Goal: Task Accomplishment & Management: Manage account settings

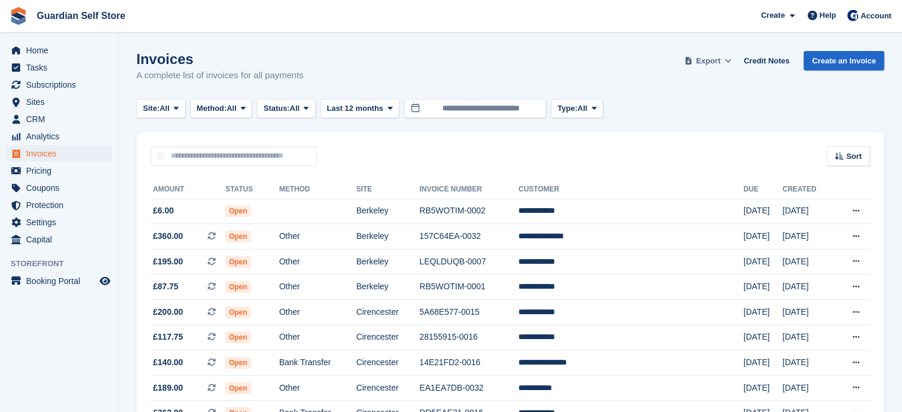
click at [694, 65] on span at bounding box center [688, 61] width 12 height 12
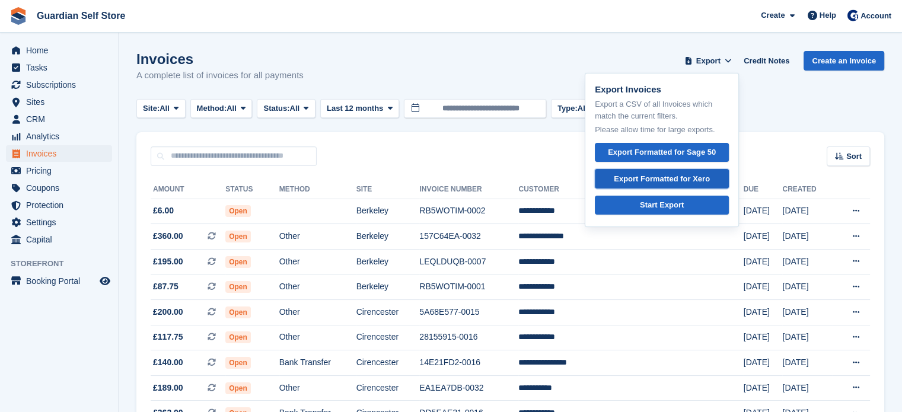
click at [688, 176] on div "Export Formatted for Xero" at bounding box center [662, 179] width 96 height 12
click at [343, 210] on td at bounding box center [317, 211] width 77 height 25
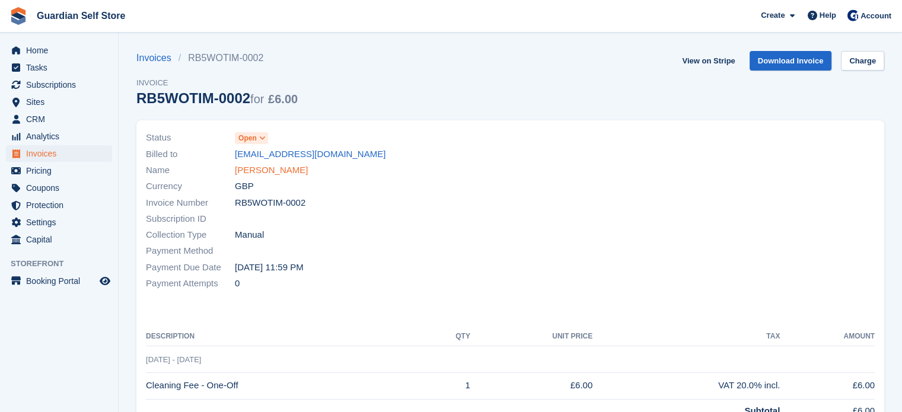
click at [269, 171] on link "Sally Phelps" at bounding box center [271, 171] width 73 height 14
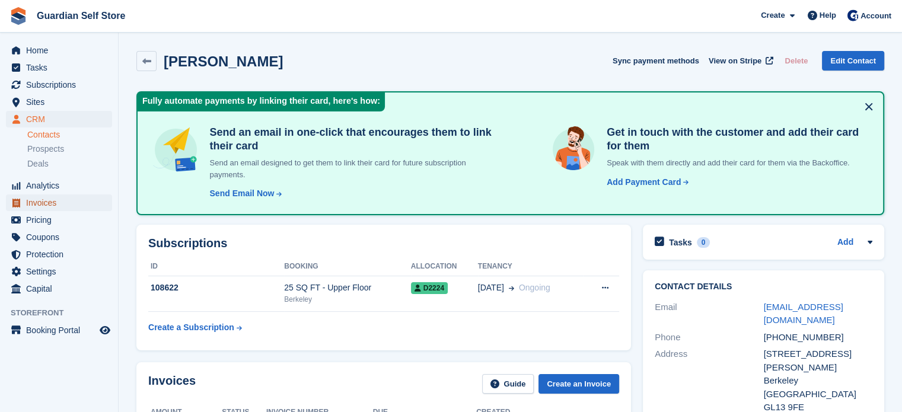
click at [60, 200] on span "Invoices" at bounding box center [61, 202] width 71 height 17
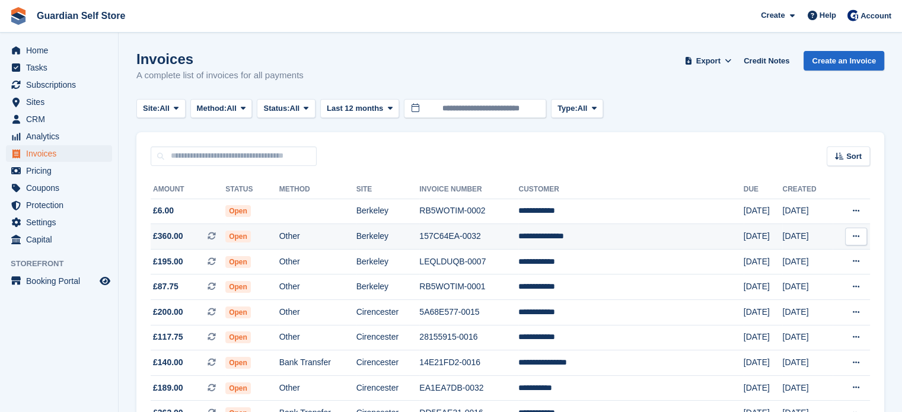
click at [216, 232] on icon at bounding box center [211, 236] width 8 height 8
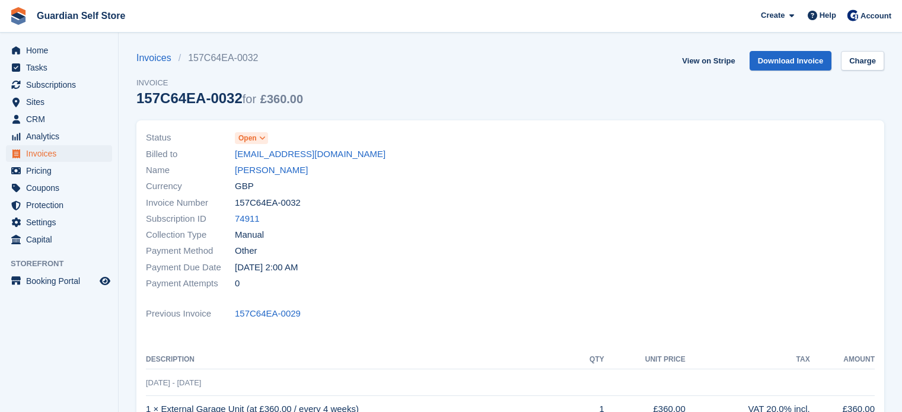
click at [254, 171] on link "[PERSON_NAME]" at bounding box center [271, 171] width 73 height 14
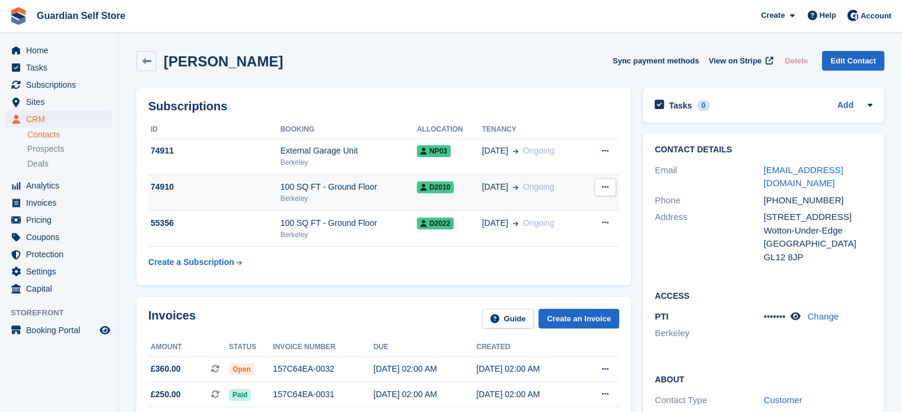
click at [304, 194] on div "Berkeley" at bounding box center [348, 198] width 136 height 11
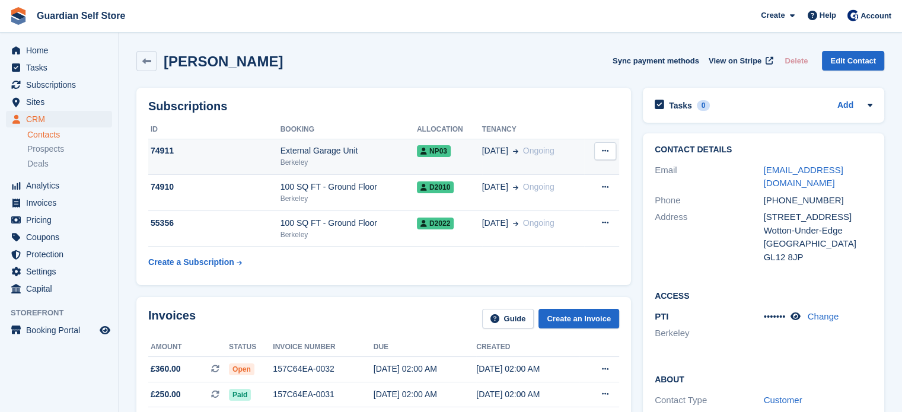
click at [387, 154] on div "External Garage Unit" at bounding box center [348, 151] width 136 height 12
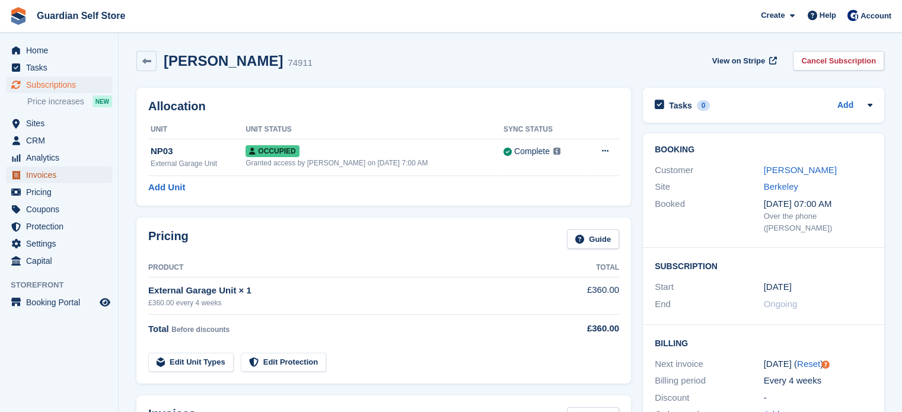
click at [46, 168] on span "Invoices" at bounding box center [61, 175] width 71 height 17
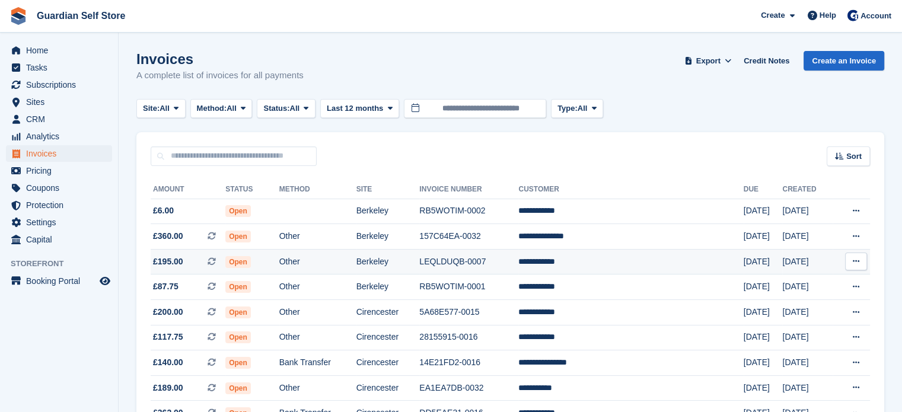
click at [266, 266] on td "Open" at bounding box center [251, 261] width 53 height 25
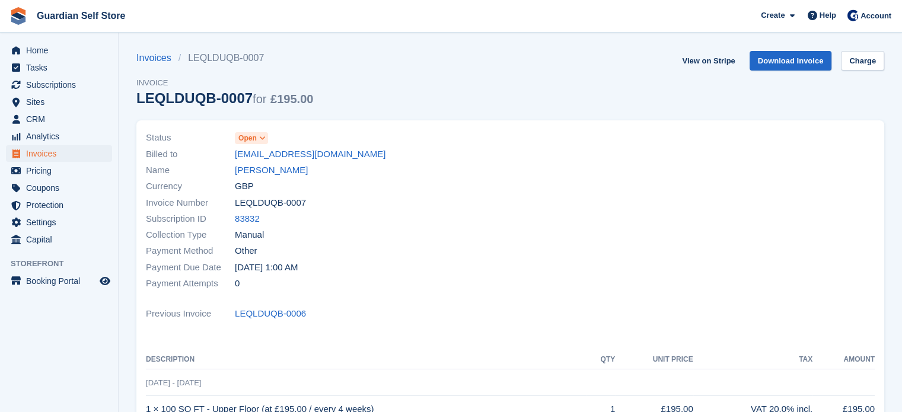
click at [275, 164] on link "[PERSON_NAME]" at bounding box center [271, 171] width 73 height 14
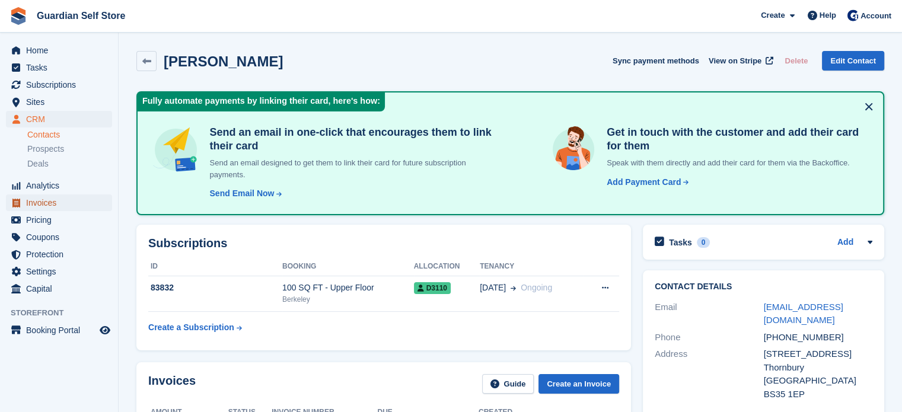
click at [47, 201] on span "Invoices" at bounding box center [61, 202] width 71 height 17
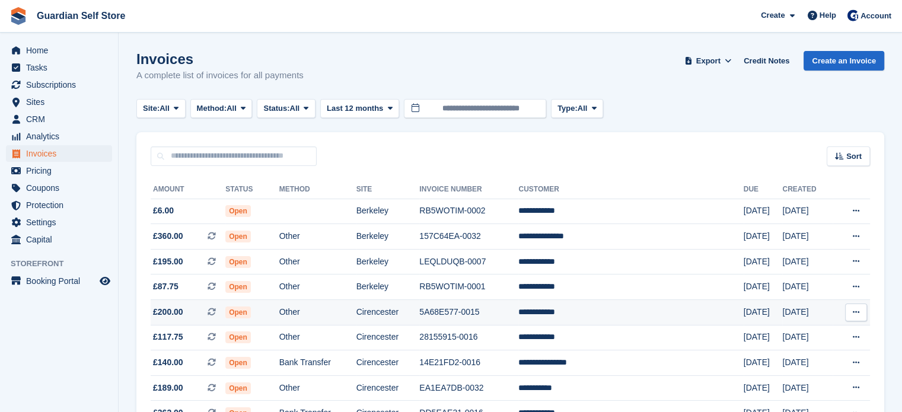
click at [279, 305] on td "Open" at bounding box center [251, 312] width 53 height 25
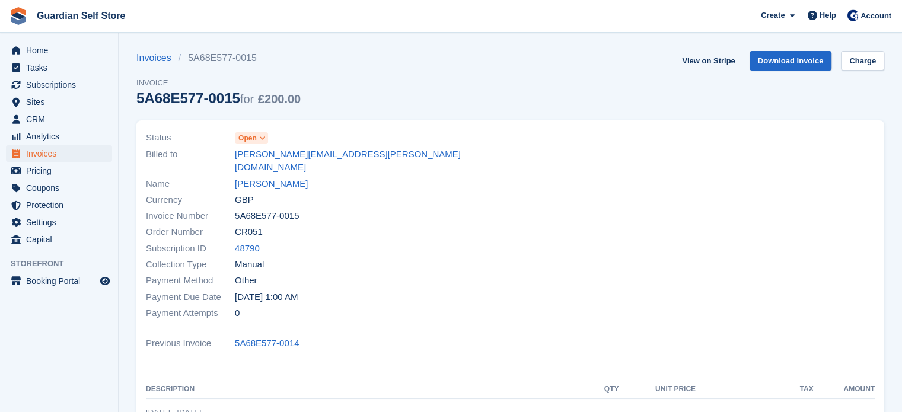
click at [250, 177] on link "David Hudson" at bounding box center [271, 184] width 73 height 14
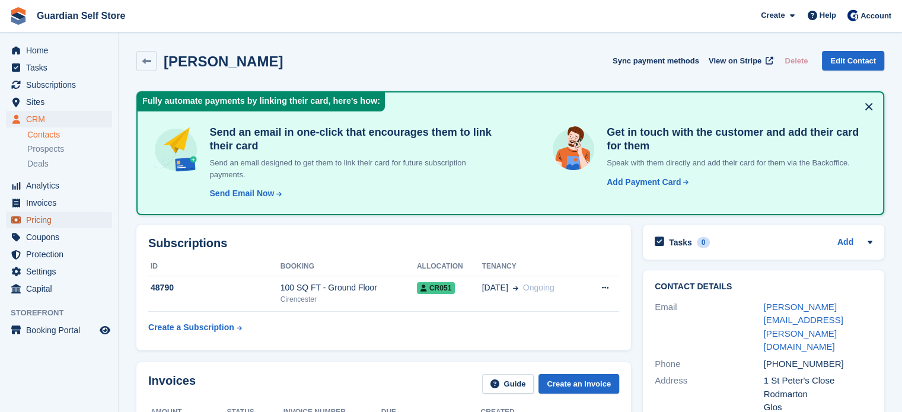
click at [72, 213] on span "Pricing" at bounding box center [61, 220] width 71 height 17
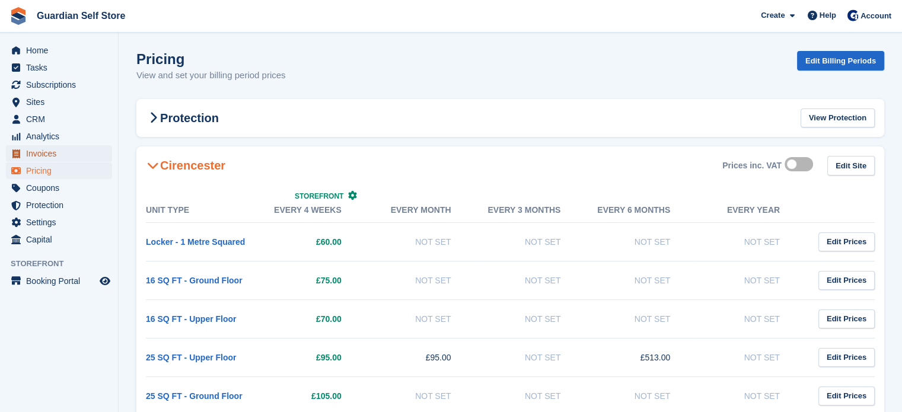
click at [44, 154] on span "Invoices" at bounding box center [61, 153] width 71 height 17
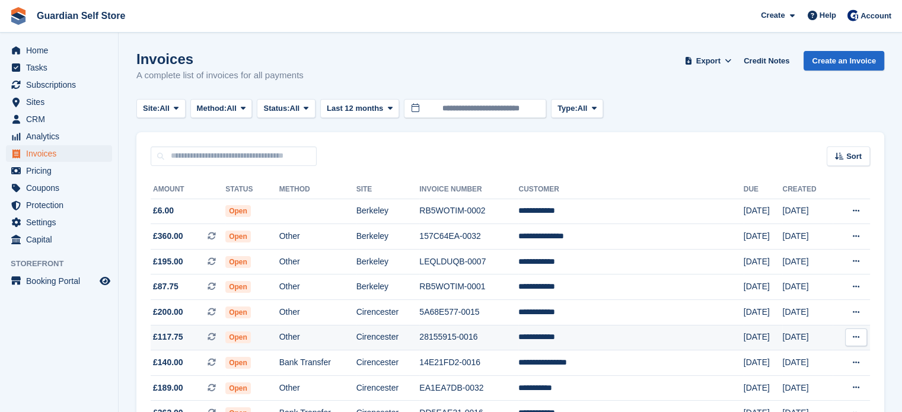
click at [401, 333] on td "Cirencester" at bounding box center [387, 337] width 63 height 25
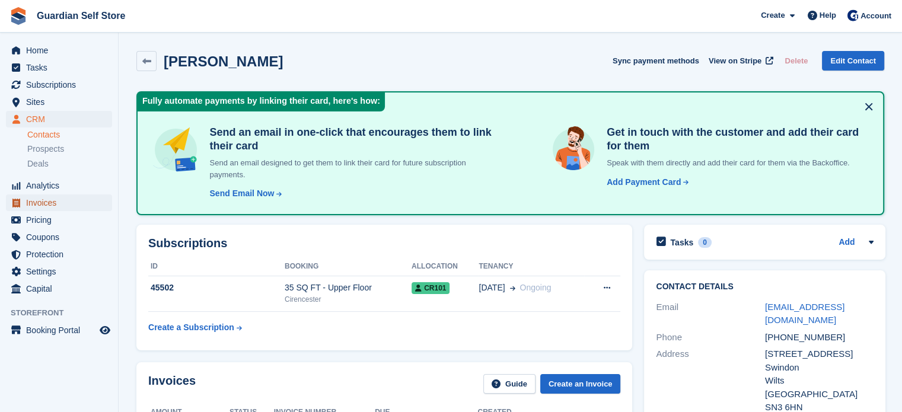
click at [56, 205] on span "Invoices" at bounding box center [61, 202] width 71 height 17
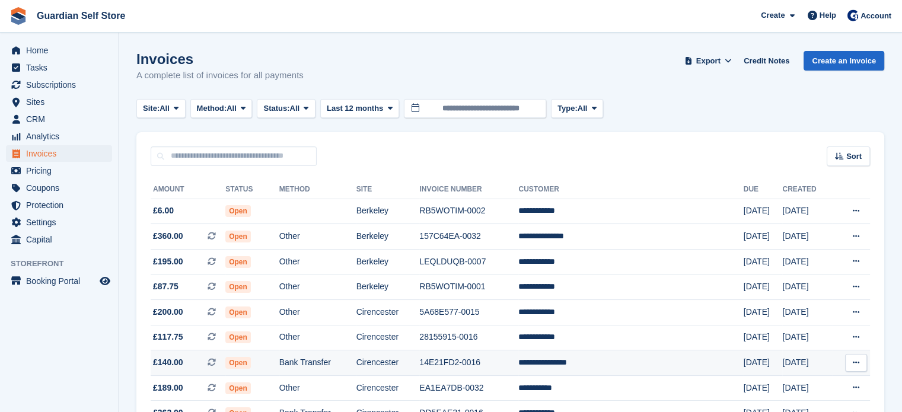
click at [356, 365] on td "Bank Transfer" at bounding box center [317, 362] width 77 height 25
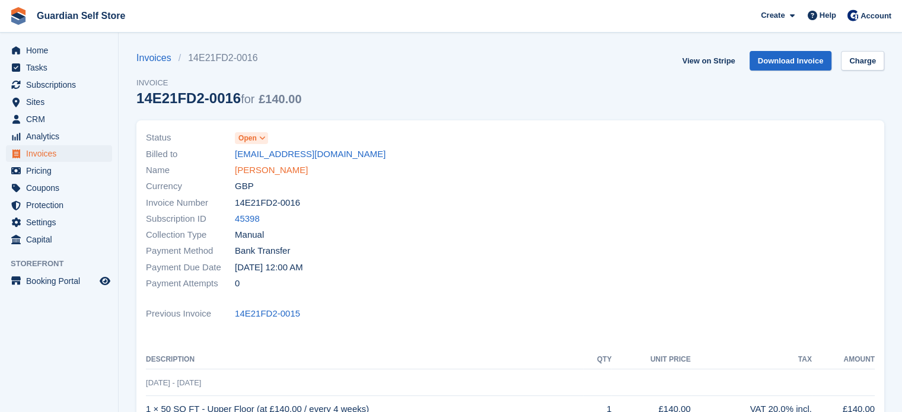
click at [249, 173] on link "Clare Hargreaves" at bounding box center [271, 171] width 73 height 14
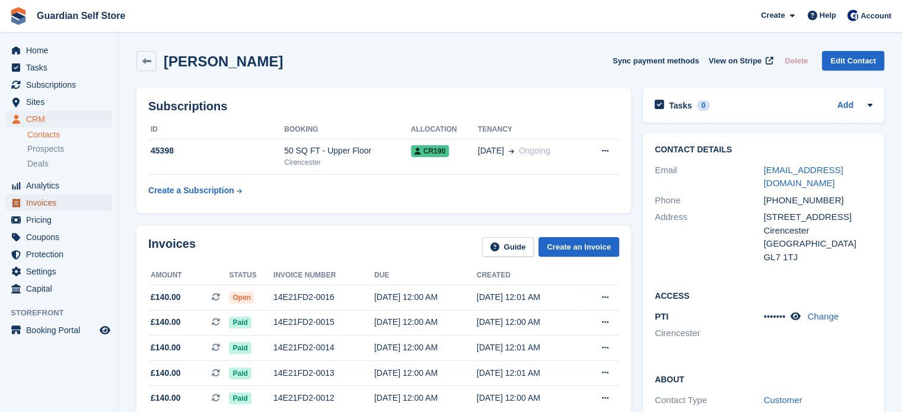
click at [81, 205] on span "Invoices" at bounding box center [61, 202] width 71 height 17
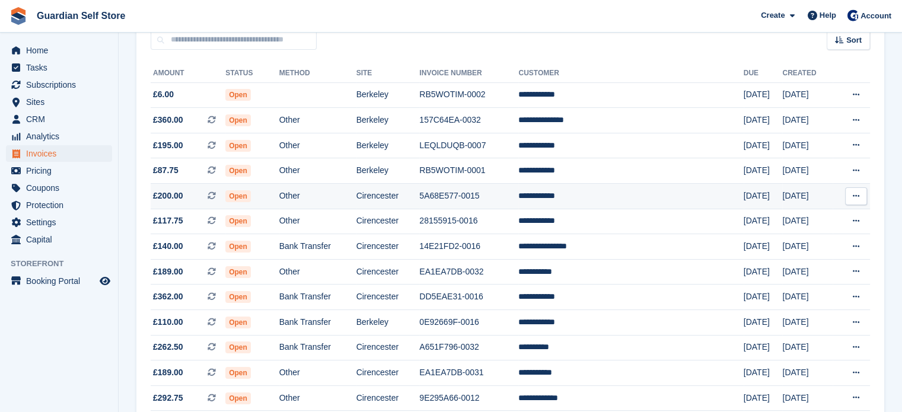
scroll to position [119, 0]
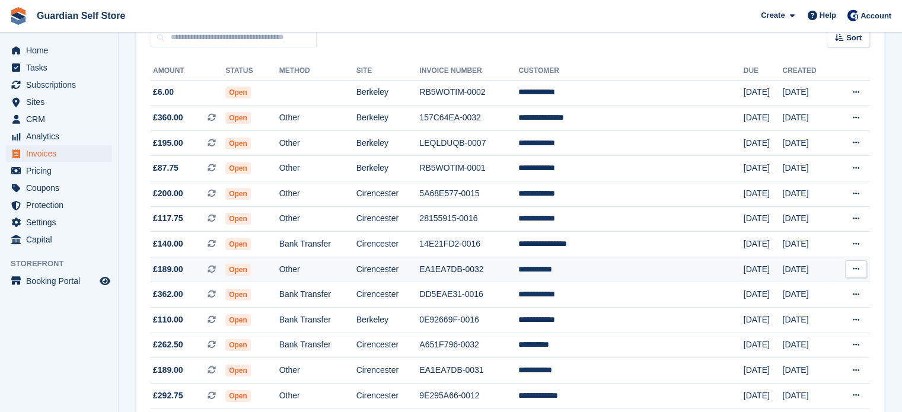
click at [305, 280] on td "Other" at bounding box center [317, 269] width 77 height 25
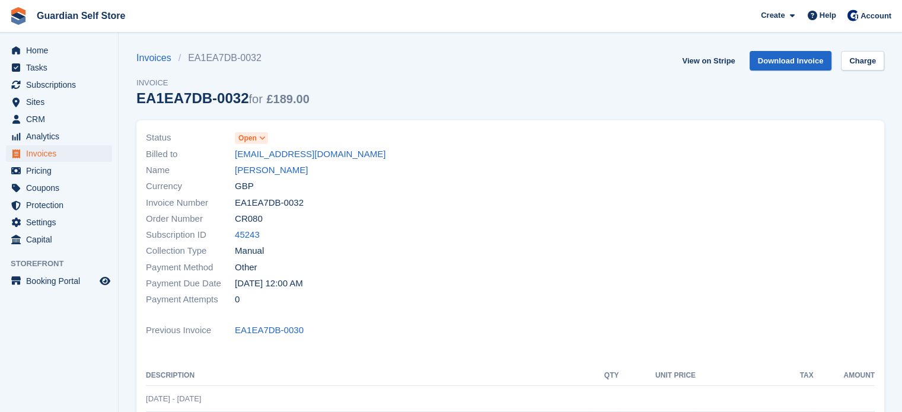
click at [256, 166] on link "[PERSON_NAME]" at bounding box center [271, 171] width 73 height 14
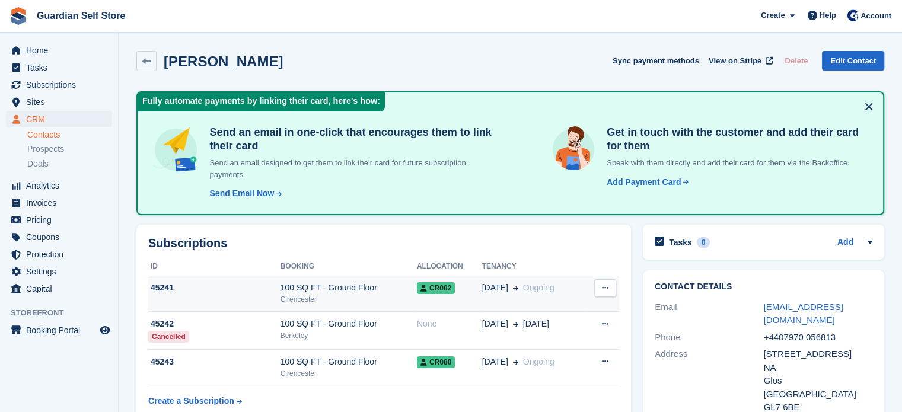
click at [340, 299] on div "Cirencester" at bounding box center [348, 299] width 136 height 11
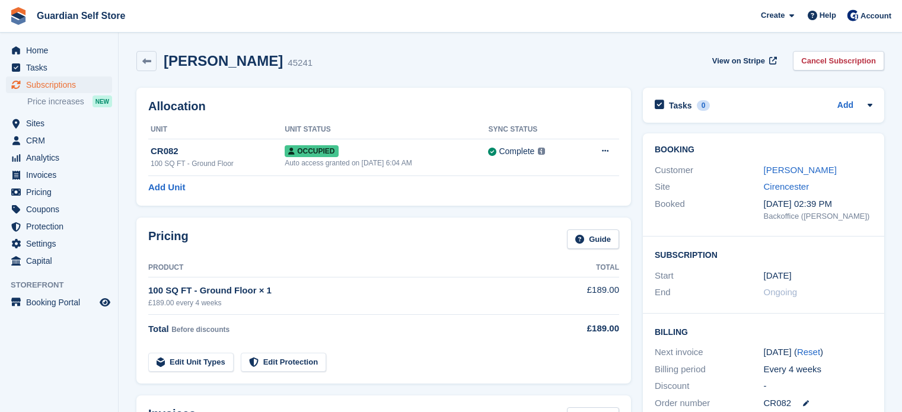
scroll to position [52, 0]
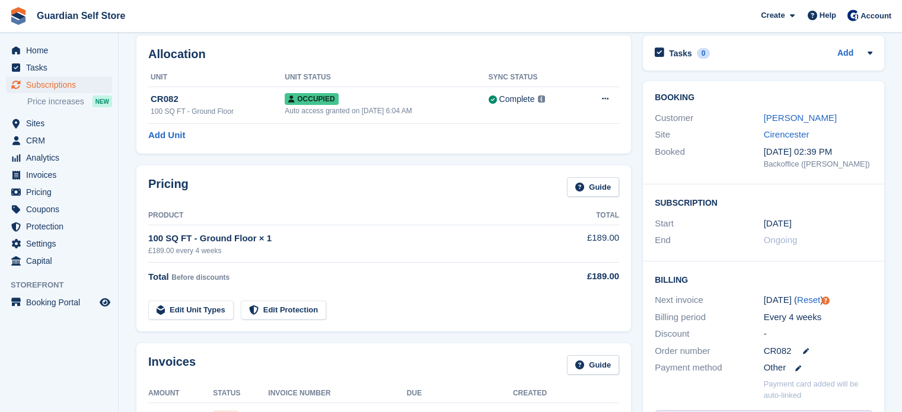
click at [240, 225] on td "100 SQ FT - Ground Floor × 1 £189.00 every 4 weeks" at bounding box center [347, 243] width 398 height 37
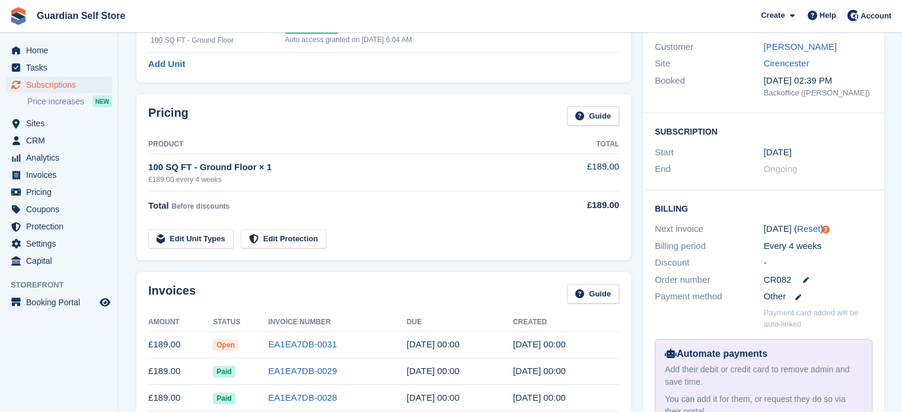
scroll to position [0, 0]
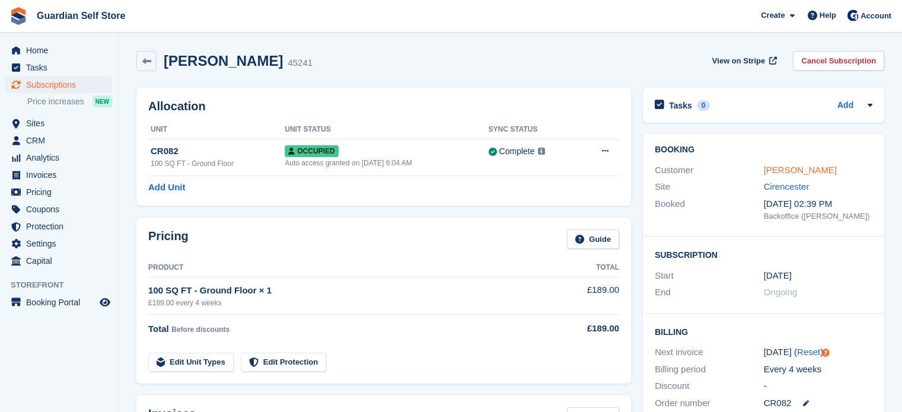
click at [792, 171] on link "Sue Johnson" at bounding box center [800, 170] width 73 height 10
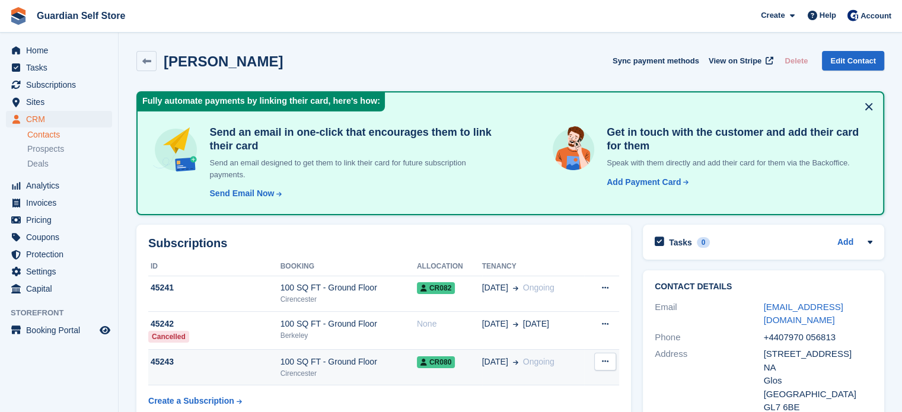
click at [333, 362] on div "100 SQ FT - Ground Floor" at bounding box center [348, 362] width 136 height 12
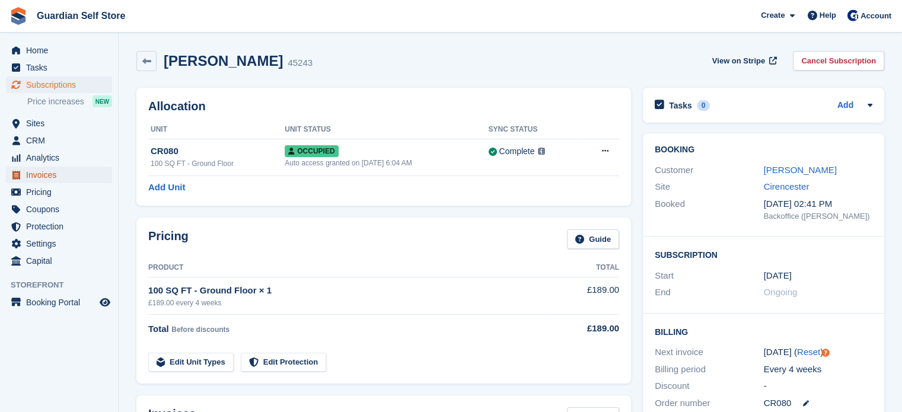
click at [67, 173] on span "Invoices" at bounding box center [61, 175] width 71 height 17
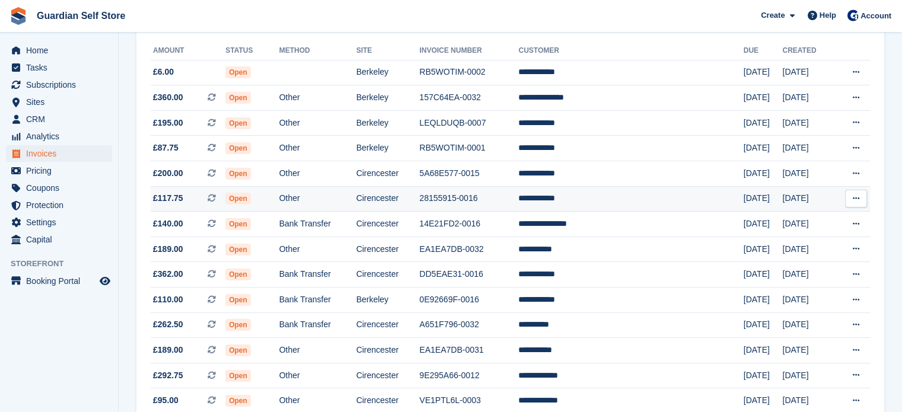
scroll to position [142, 0]
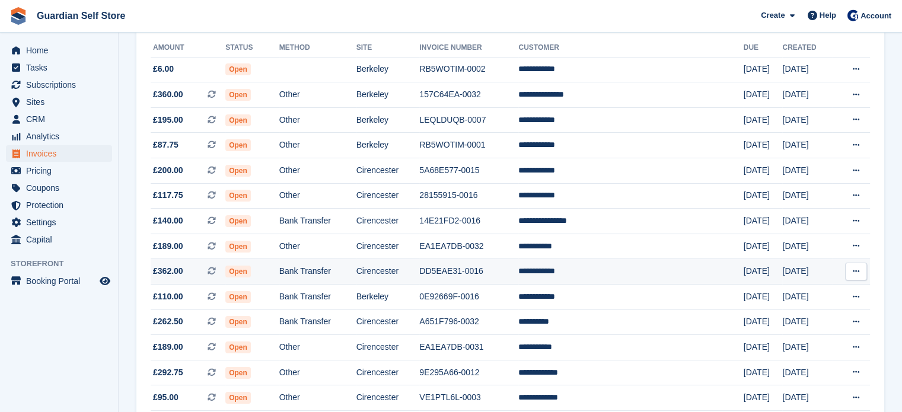
click at [353, 284] on td "Bank Transfer" at bounding box center [317, 271] width 77 height 25
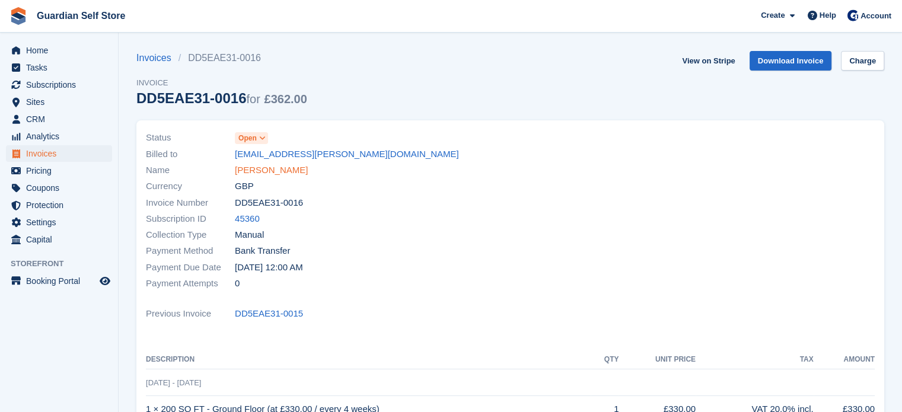
click at [255, 169] on link "Kenji Steven" at bounding box center [271, 171] width 73 height 14
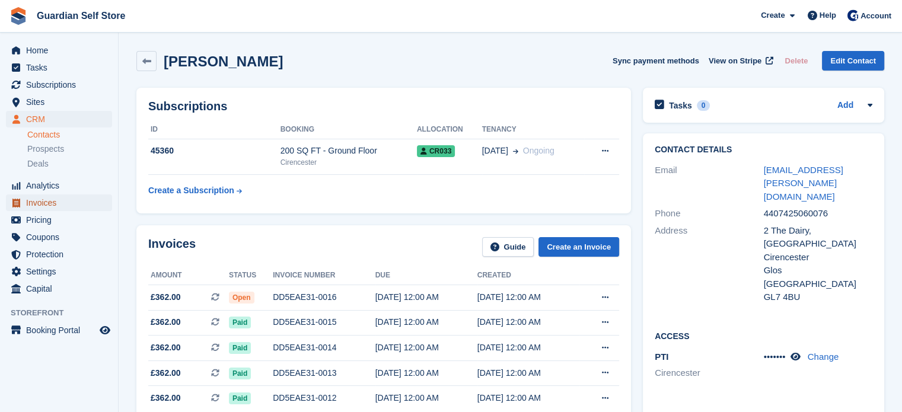
click at [91, 206] on span "Invoices" at bounding box center [61, 202] width 71 height 17
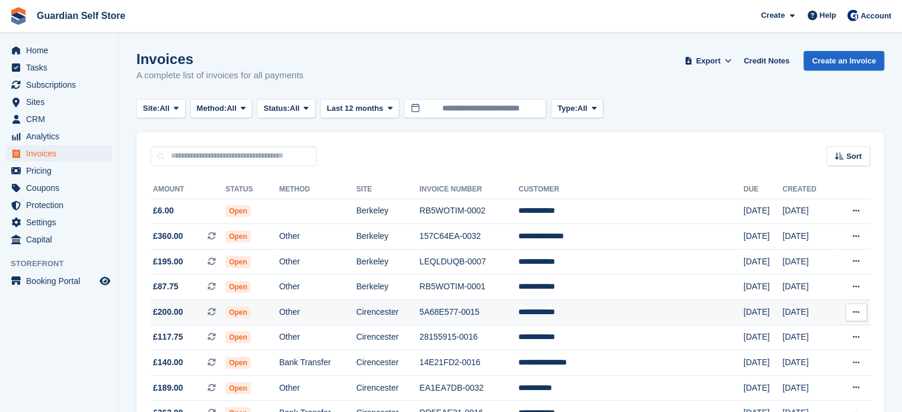
scroll to position [113, 0]
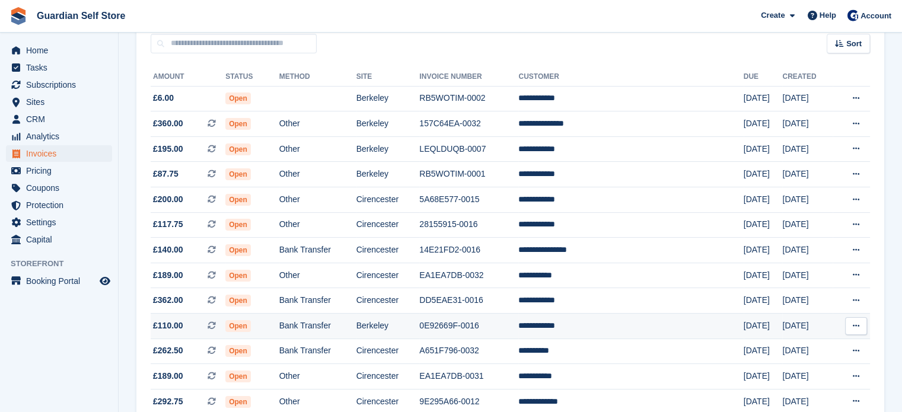
click at [314, 327] on td "Bank Transfer" at bounding box center [317, 326] width 77 height 25
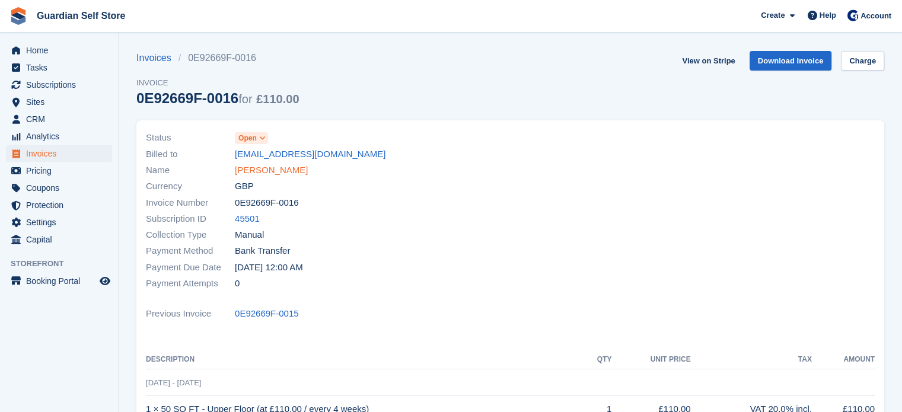
click at [244, 170] on link "Amanda Evans" at bounding box center [271, 171] width 73 height 14
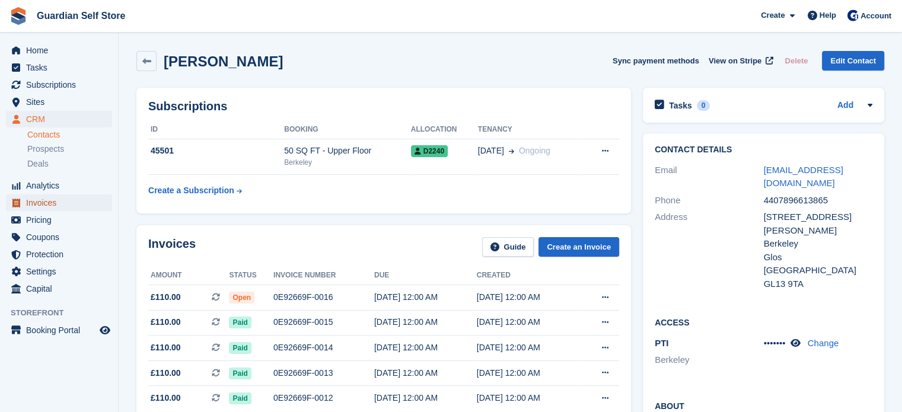
click at [65, 200] on span "Invoices" at bounding box center [61, 202] width 71 height 17
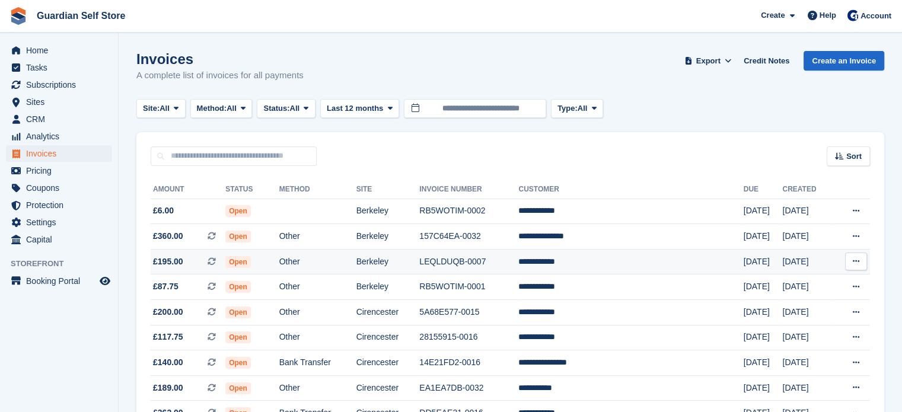
scroll to position [165, 0]
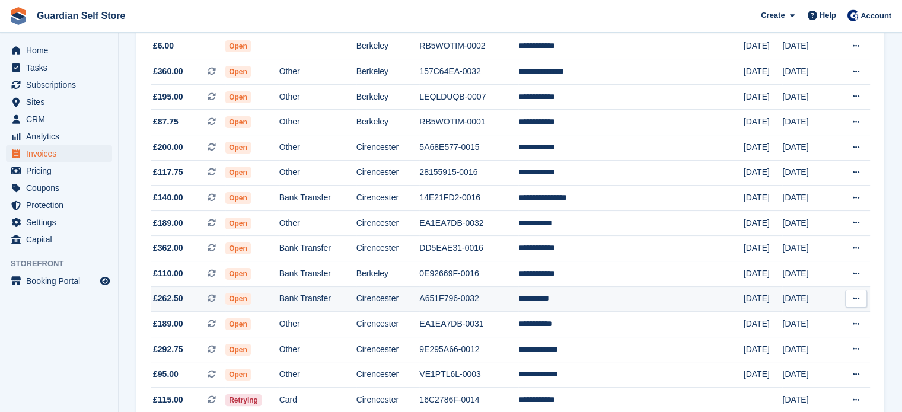
click at [322, 295] on td "Bank Transfer" at bounding box center [317, 298] width 77 height 25
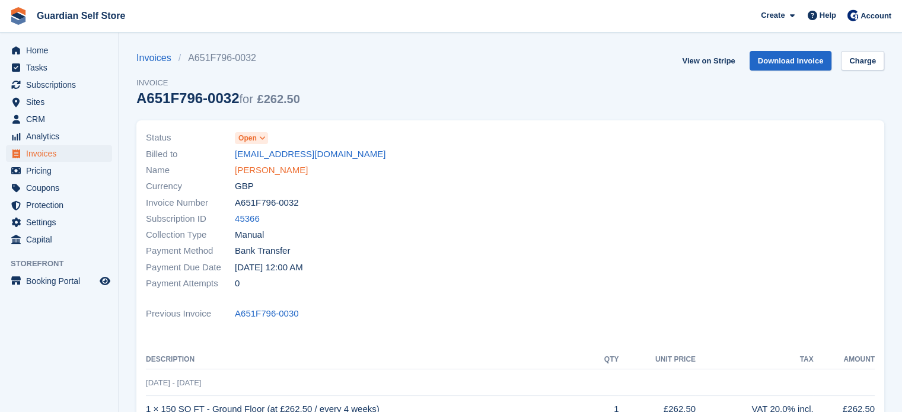
click at [272, 170] on link "[PERSON_NAME]" at bounding box center [271, 171] width 73 height 14
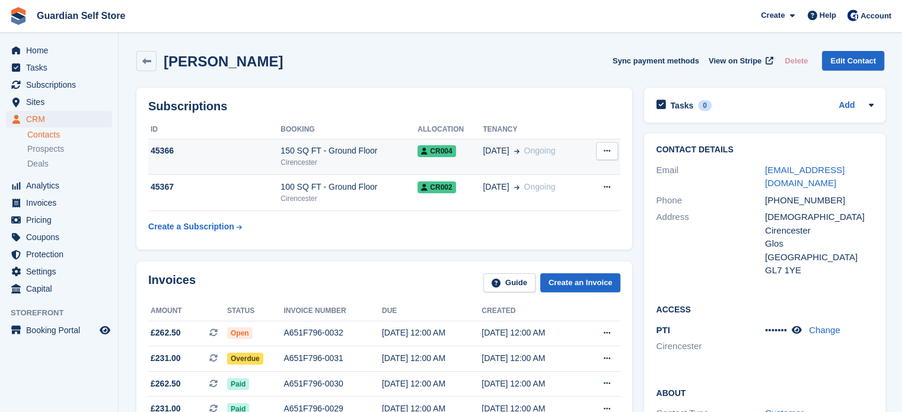
click at [344, 161] on div "Cirencester" at bounding box center [348, 162] width 137 height 11
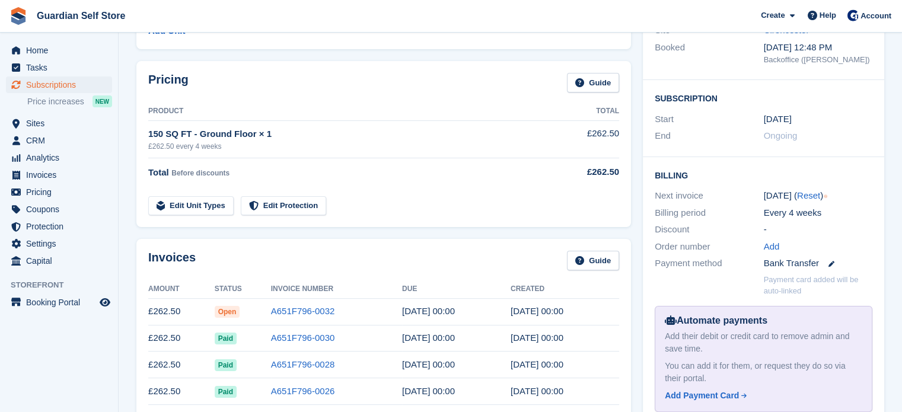
scroll to position [168, 0]
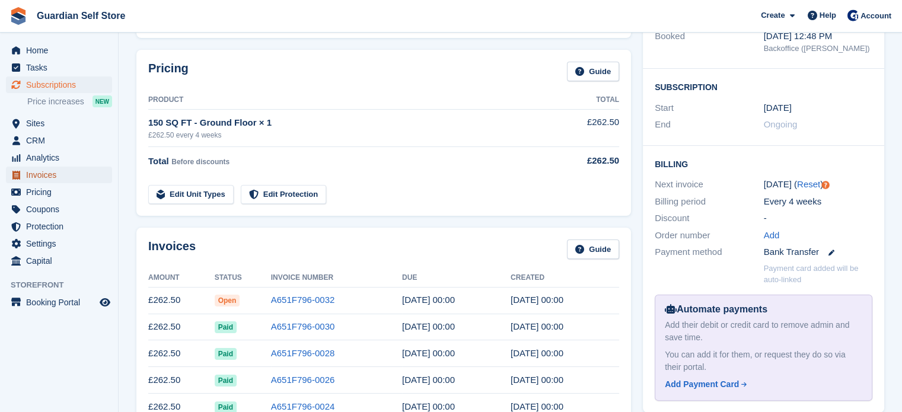
click at [63, 173] on span "Invoices" at bounding box center [61, 175] width 71 height 17
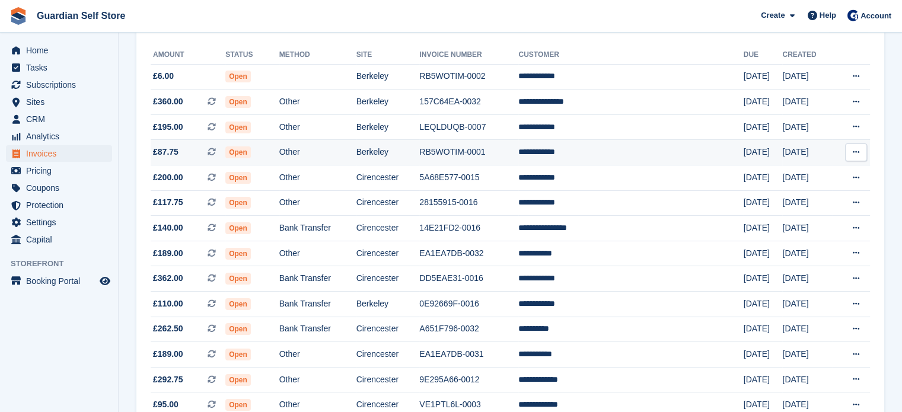
scroll to position [156, 0]
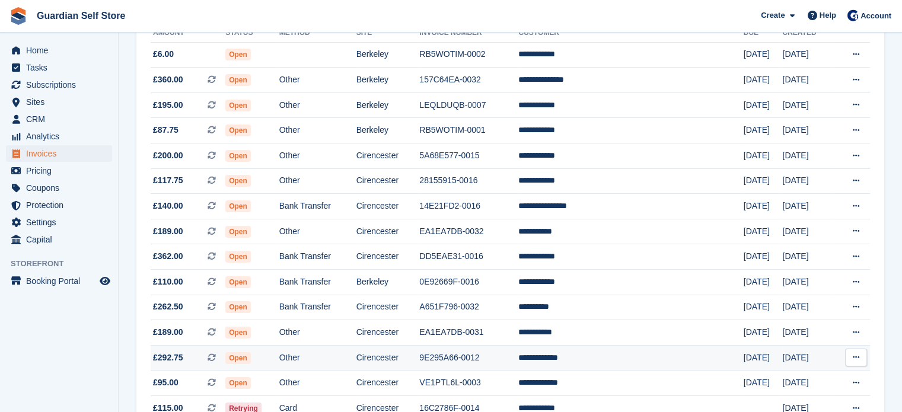
click at [320, 360] on td "Other" at bounding box center [317, 357] width 77 height 25
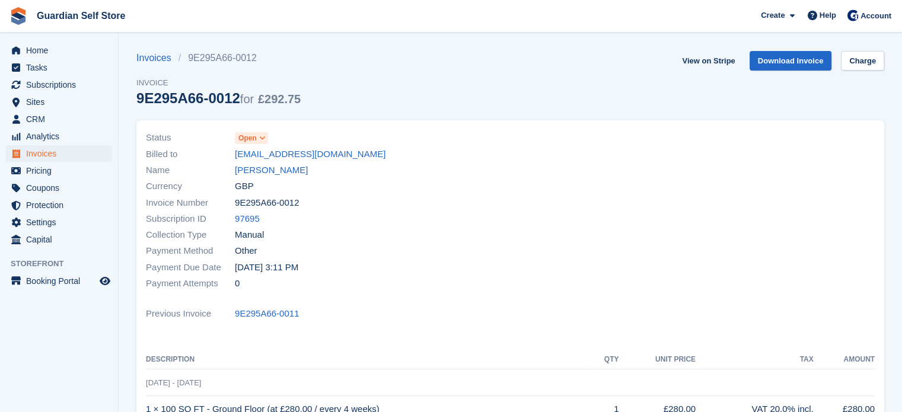
click at [258, 168] on link "Karen Mychals" at bounding box center [271, 171] width 73 height 14
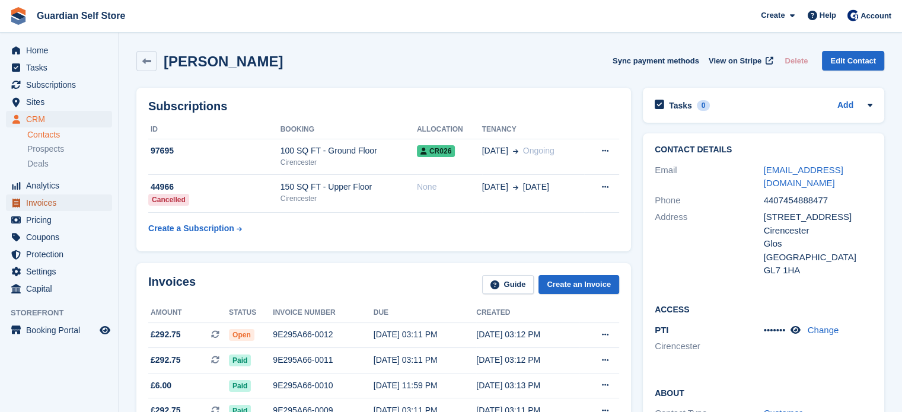
click at [67, 208] on span "Invoices" at bounding box center [61, 202] width 71 height 17
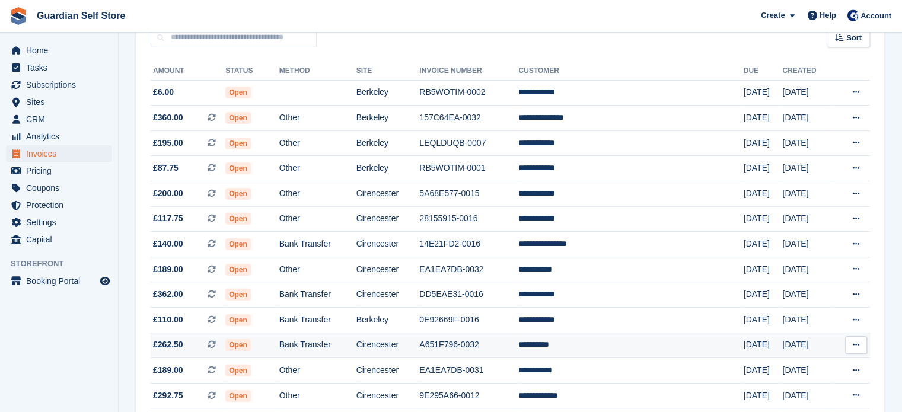
scroll to position [161, 0]
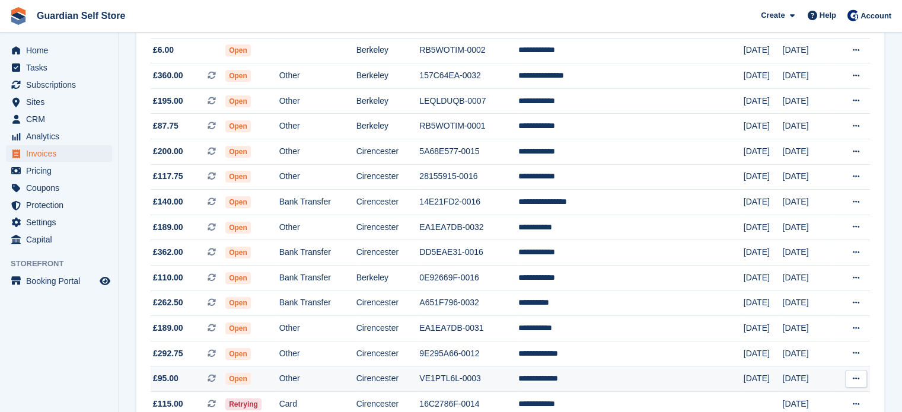
click at [468, 372] on td "VE1PTL6L-0003" at bounding box center [468, 378] width 99 height 25
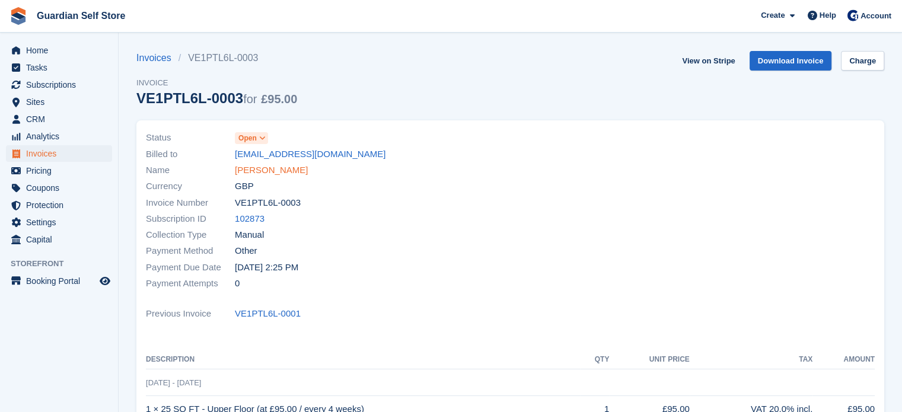
click at [262, 171] on link "[PERSON_NAME]" at bounding box center [271, 171] width 73 height 14
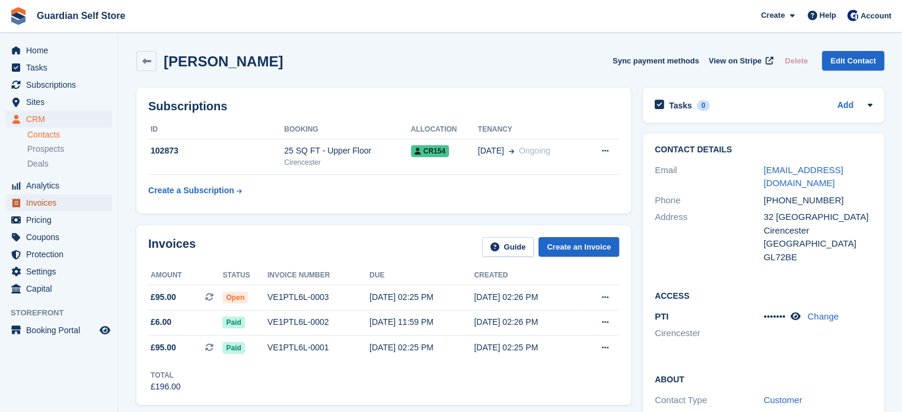
click at [60, 202] on span "Invoices" at bounding box center [61, 202] width 71 height 17
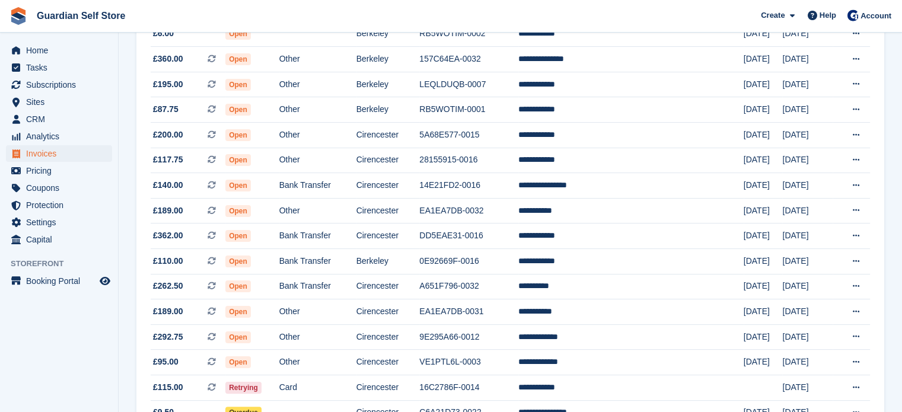
scroll to position [179, 0]
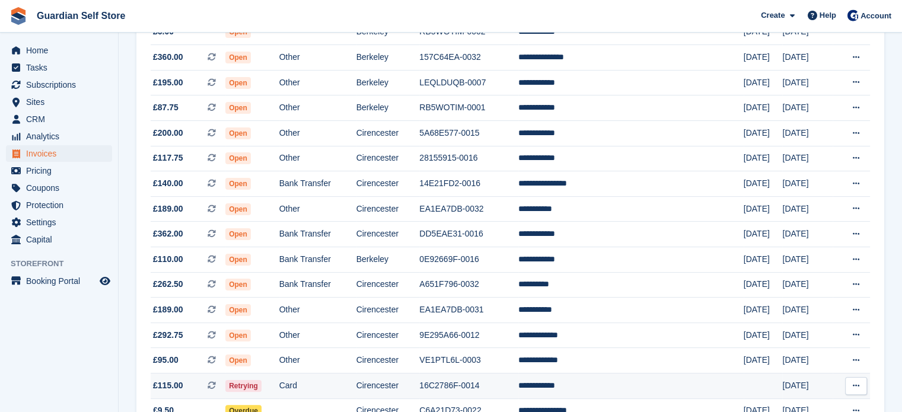
click at [404, 384] on td "Cirencester" at bounding box center [387, 385] width 63 height 25
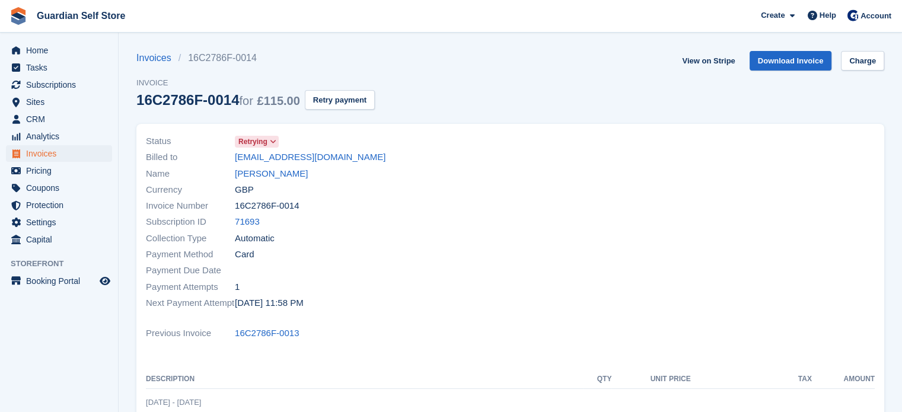
click at [273, 172] on link "[PERSON_NAME]" at bounding box center [271, 174] width 73 height 14
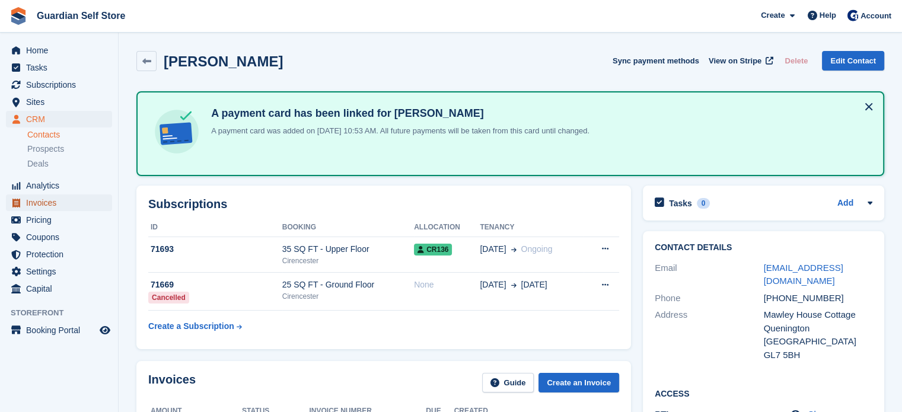
click at [65, 203] on span "Invoices" at bounding box center [61, 202] width 71 height 17
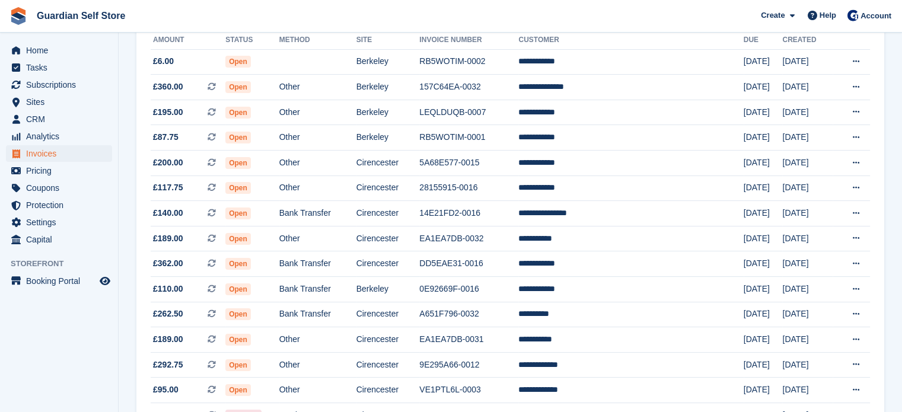
scroll to position [154, 0]
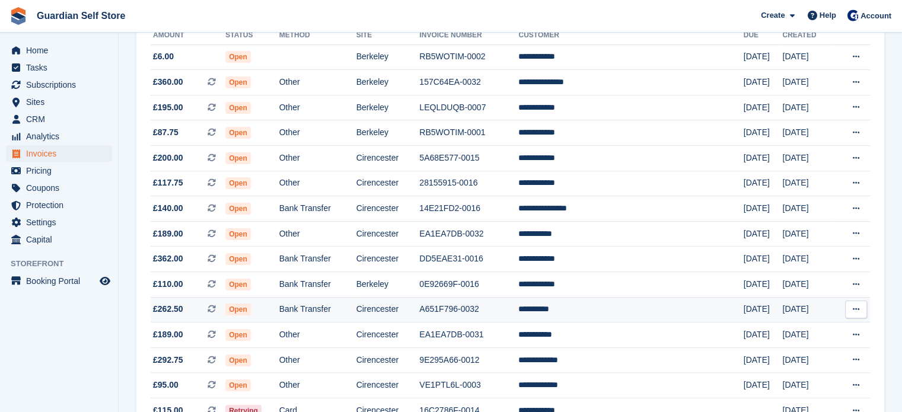
click at [397, 308] on td "Cirencester" at bounding box center [387, 309] width 63 height 25
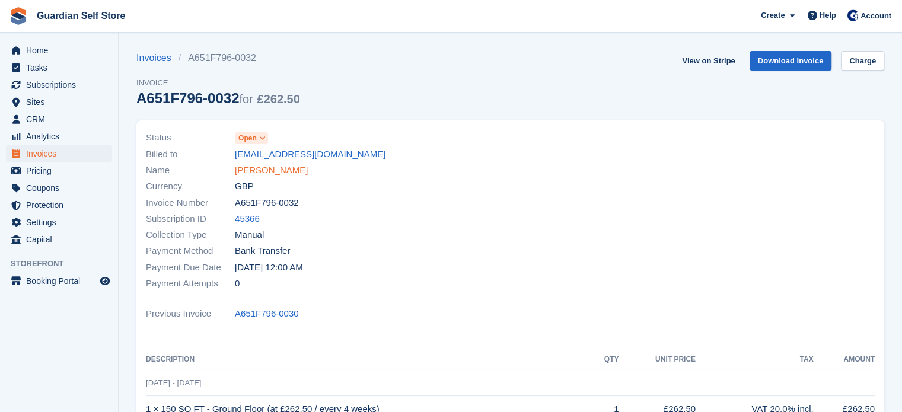
click at [269, 173] on link "[PERSON_NAME]" at bounding box center [271, 171] width 73 height 14
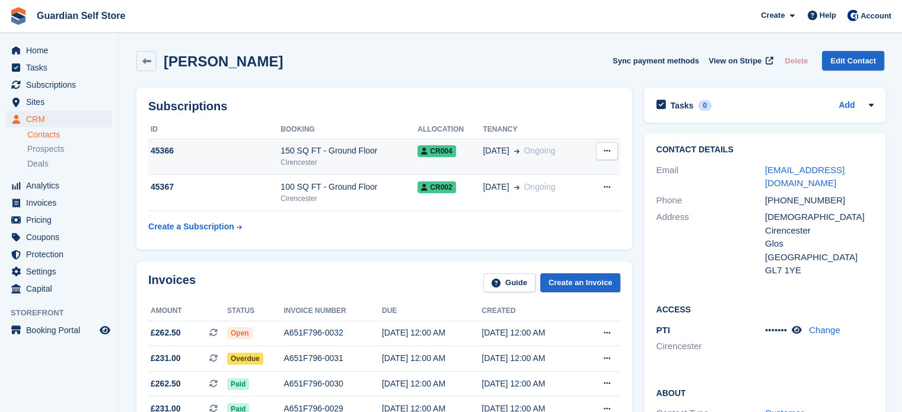
click at [314, 171] on td "150 SQ FT - Ground Floor Cirencester" at bounding box center [348, 157] width 137 height 36
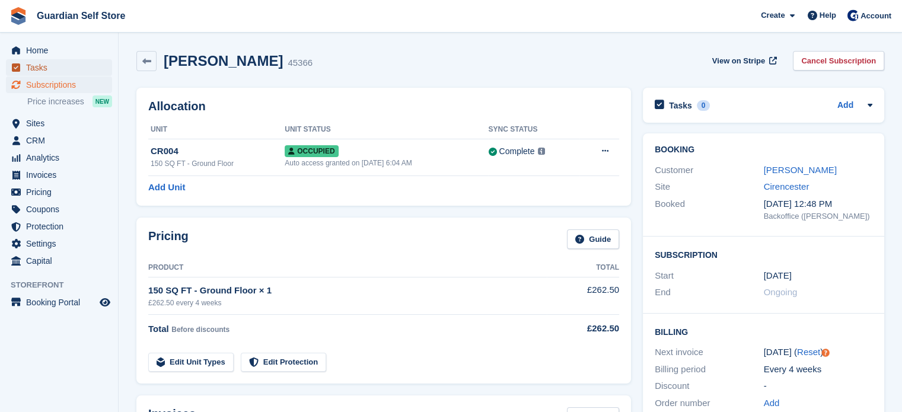
click at [40, 69] on span "Tasks" at bounding box center [61, 67] width 71 height 17
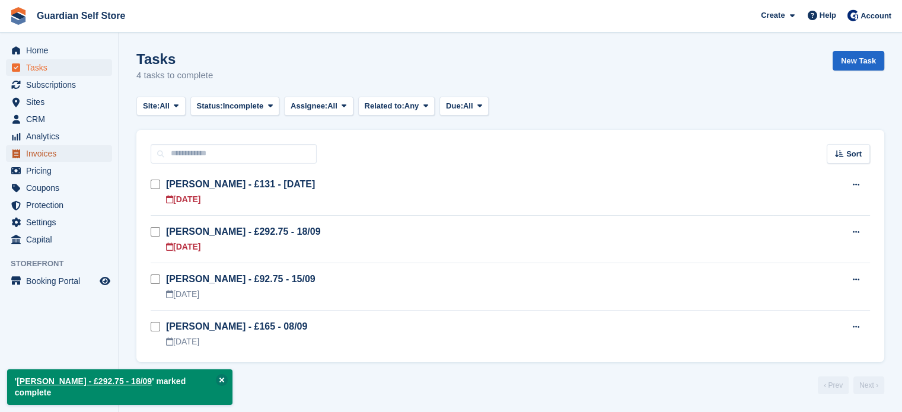
click at [64, 157] on span "Invoices" at bounding box center [61, 153] width 71 height 17
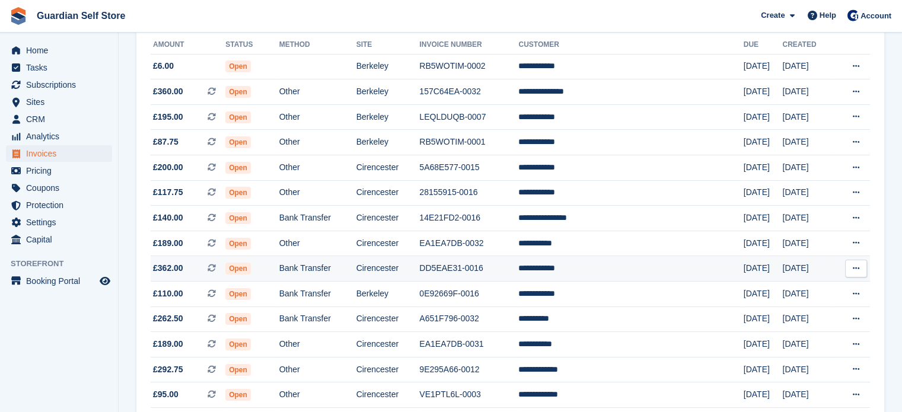
scroll to position [154, 0]
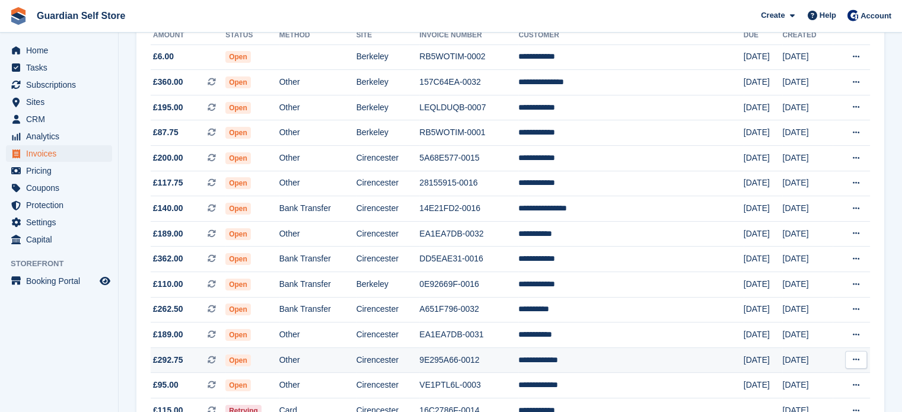
click at [334, 350] on td "Other" at bounding box center [317, 359] width 77 height 25
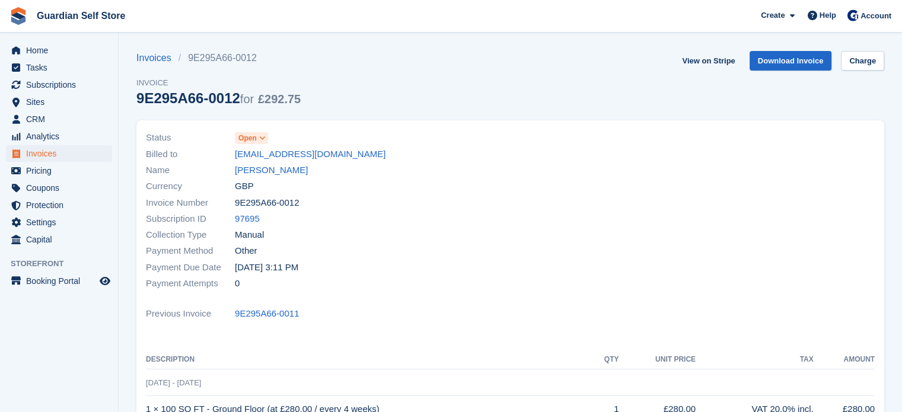
click at [253, 139] on span "Open" at bounding box center [247, 138] width 18 height 11
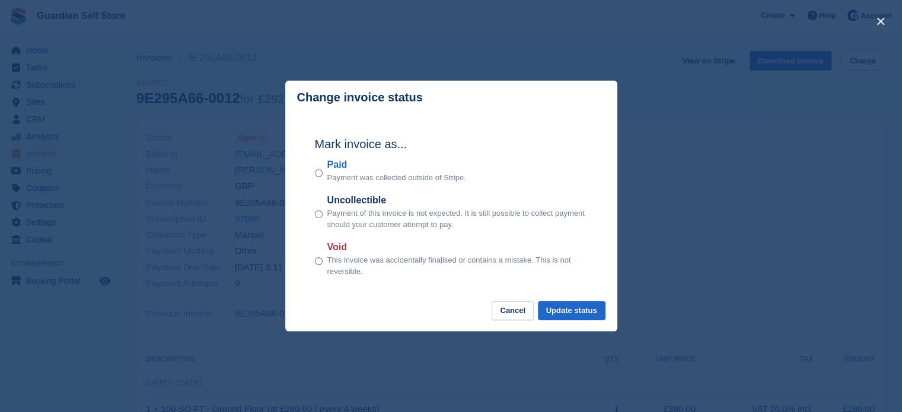
click at [340, 167] on label "Paid" at bounding box center [396, 165] width 139 height 14
click at [558, 305] on button "Update status" at bounding box center [572, 311] width 68 height 20
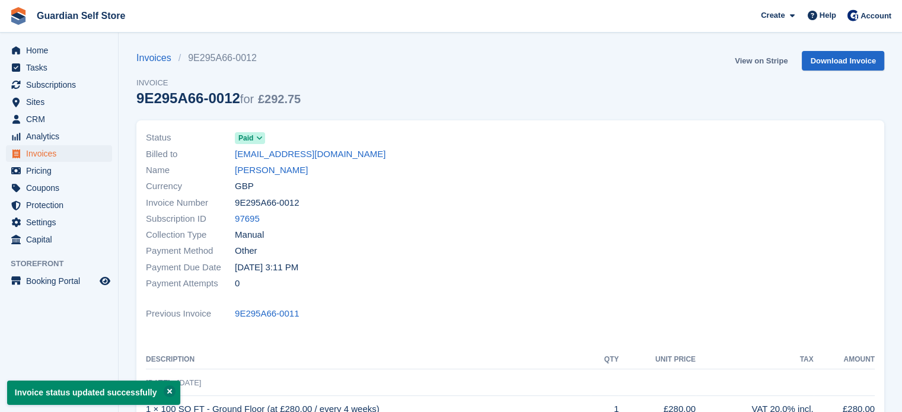
click at [748, 62] on link "View on Stripe" at bounding box center [761, 61] width 62 height 20
click at [72, 57] on span "Home" at bounding box center [61, 50] width 71 height 17
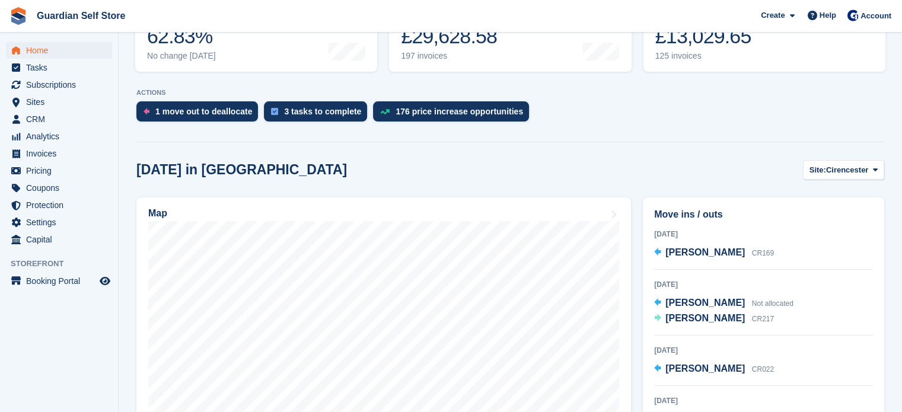
scroll to position [193, 0]
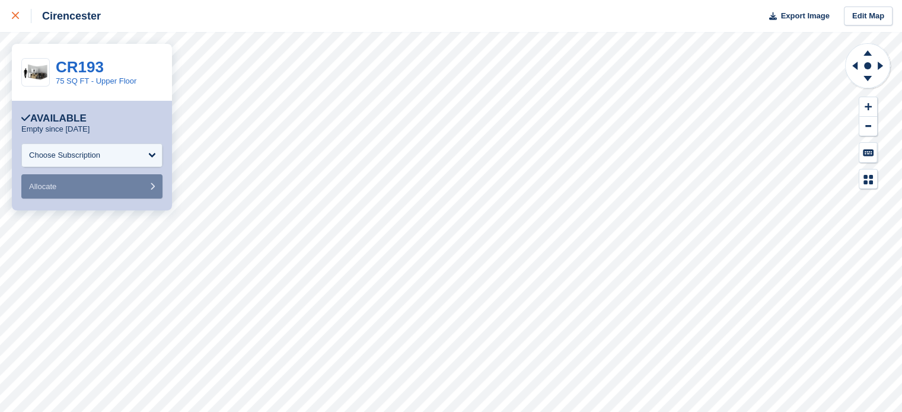
click at [26, 21] on div at bounding box center [22, 16] width 20 height 14
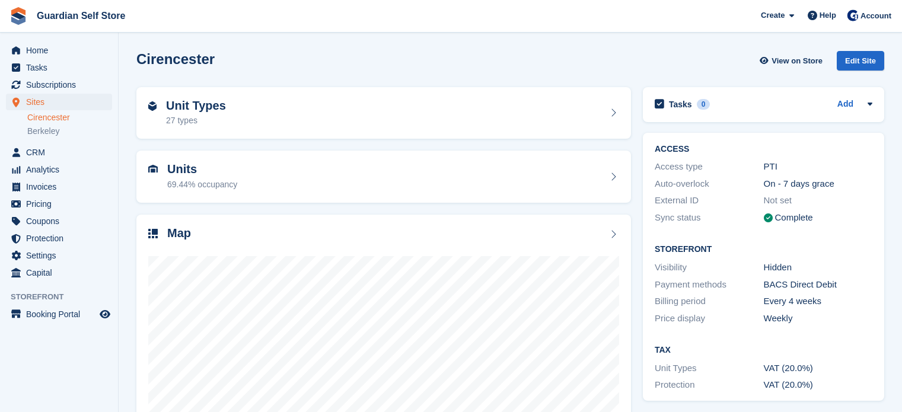
click at [78, 85] on span "Subscriptions" at bounding box center [61, 84] width 71 height 17
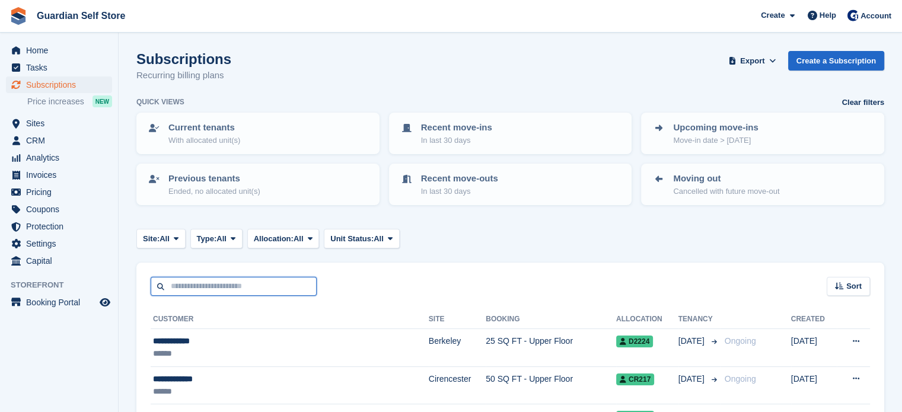
click at [196, 282] on input "text" at bounding box center [234, 287] width 166 height 20
type input "******"
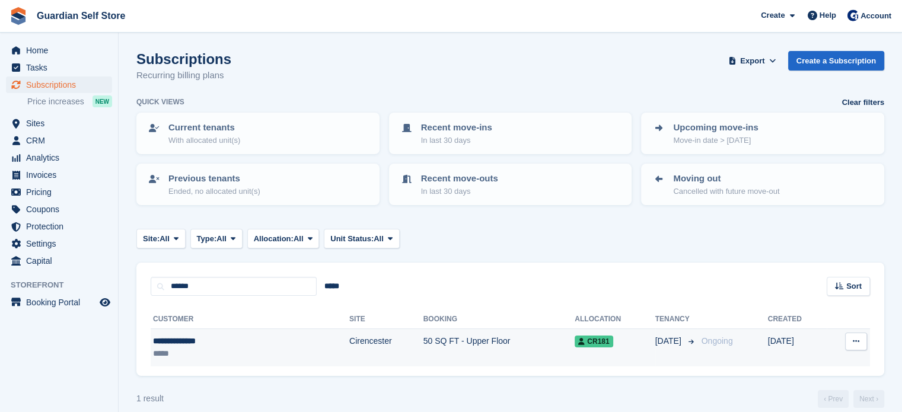
click at [206, 349] on div "*****" at bounding box center [208, 353] width 111 height 12
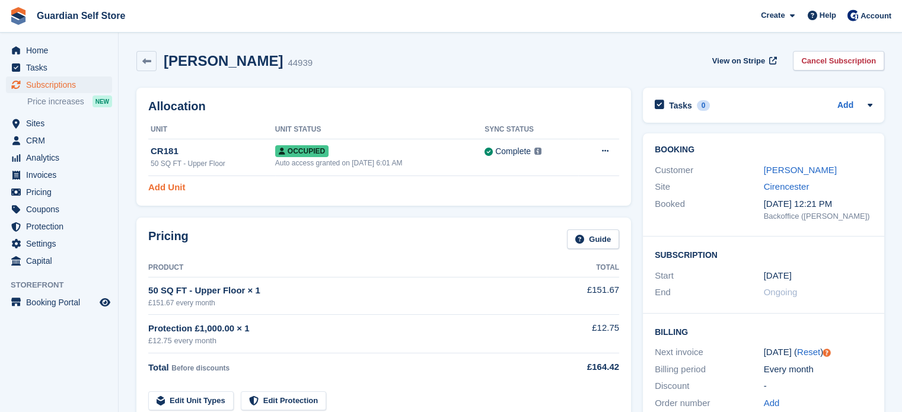
click at [161, 187] on link "Add Unit" at bounding box center [166, 188] width 37 height 14
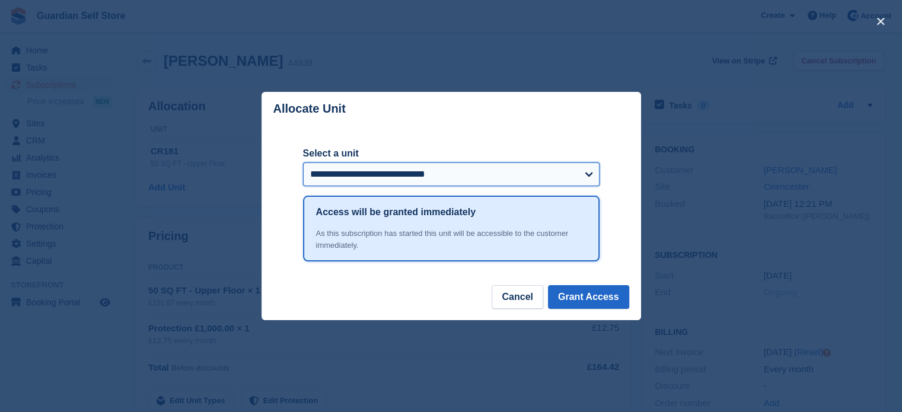
click at [357, 177] on select "**********" at bounding box center [451, 174] width 296 height 24
select select "*****"
click at [303, 164] on select "**********" at bounding box center [451, 174] width 296 height 24
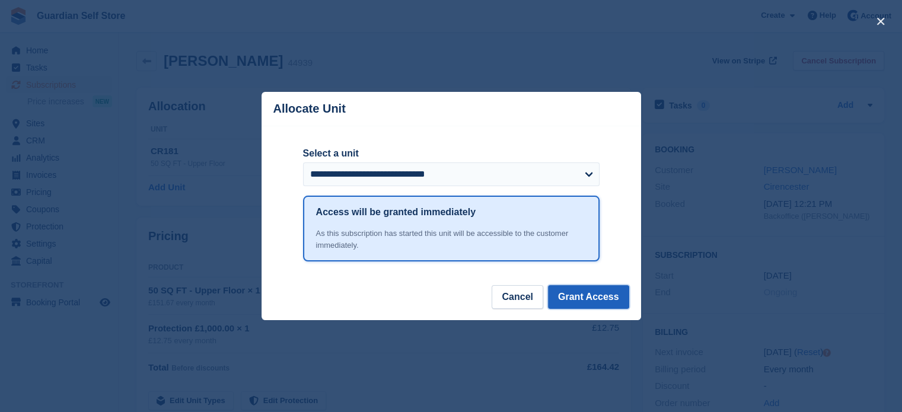
click at [602, 303] on button "Grant Access" at bounding box center [588, 297] width 81 height 24
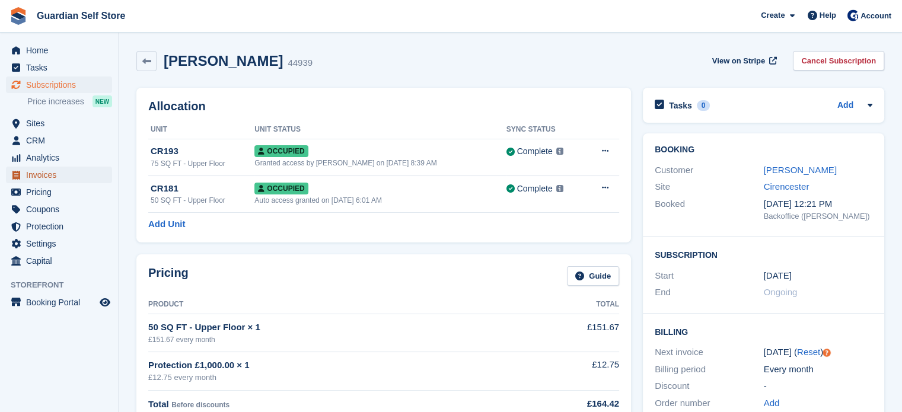
click at [72, 181] on span "Invoices" at bounding box center [61, 175] width 71 height 17
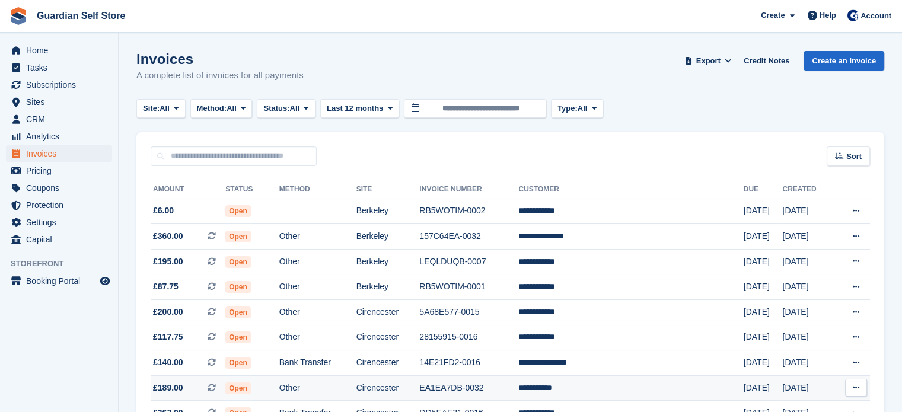
click at [340, 385] on td "Other" at bounding box center [317, 387] width 77 height 25
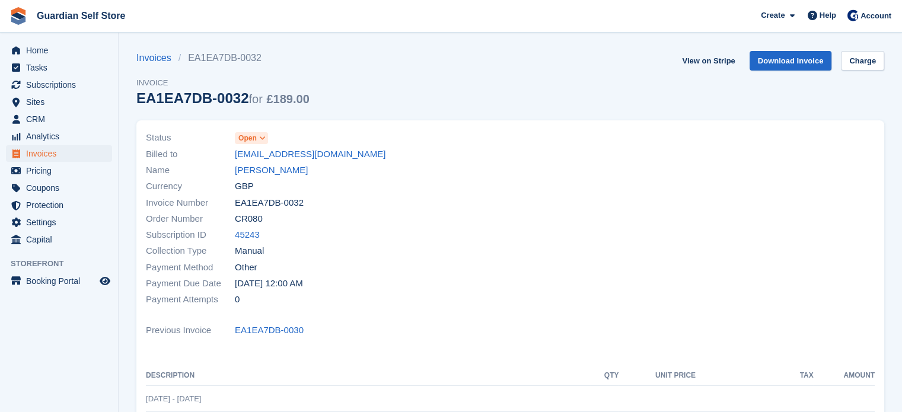
click at [254, 141] on span "Open" at bounding box center [247, 138] width 18 height 11
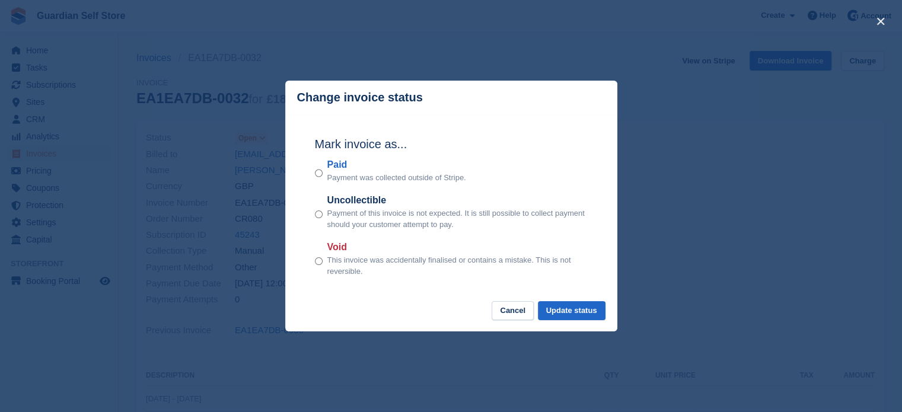
click at [344, 167] on label "Paid" at bounding box center [396, 165] width 139 height 14
click at [555, 306] on button "Update status" at bounding box center [572, 311] width 68 height 20
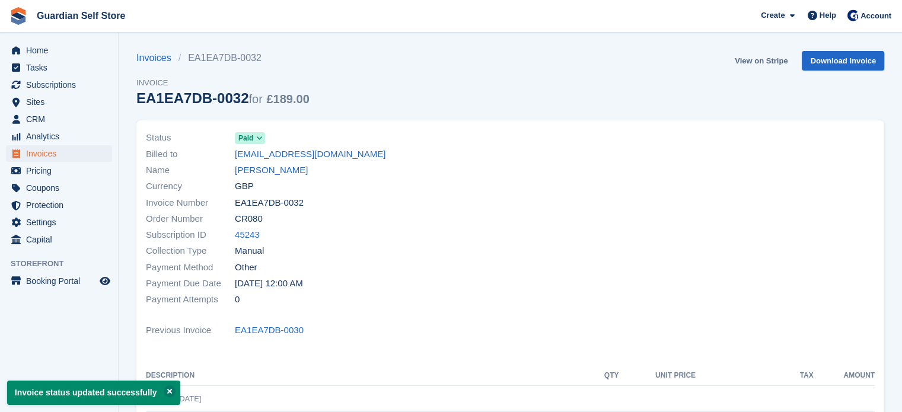
click at [757, 59] on link "View on Stripe" at bounding box center [761, 61] width 62 height 20
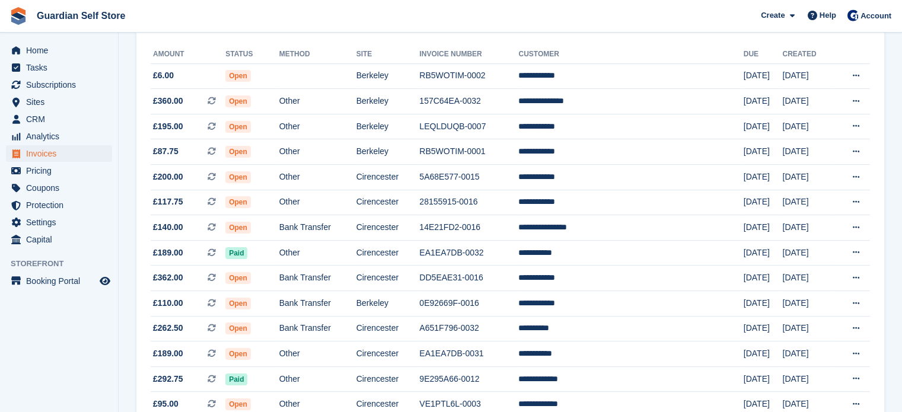
scroll to position [135, 0]
click at [279, 355] on td "Open" at bounding box center [251, 353] width 53 height 25
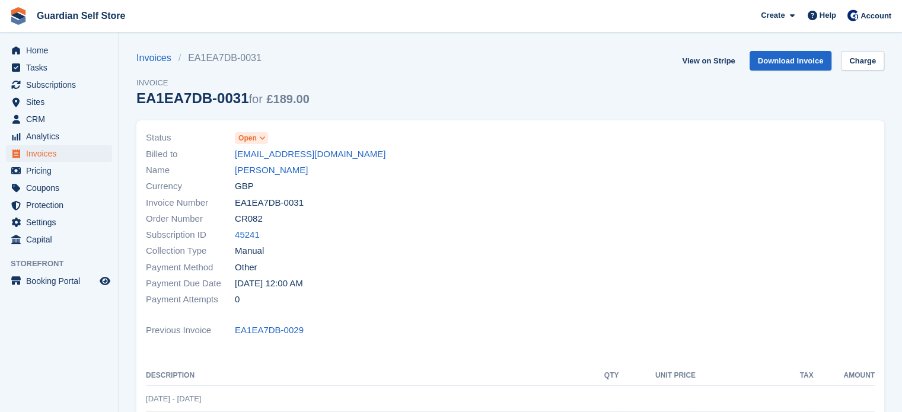
click at [253, 138] on span "Open" at bounding box center [247, 138] width 18 height 11
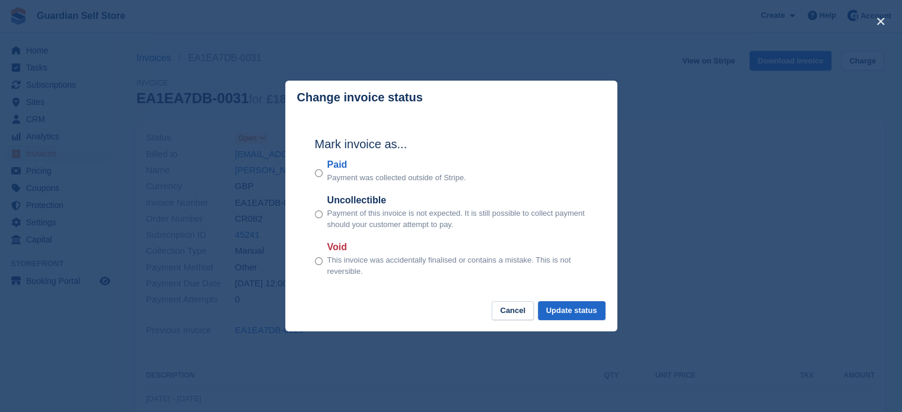
click at [335, 164] on label "Paid" at bounding box center [396, 165] width 139 height 14
click at [573, 306] on button "Update status" at bounding box center [572, 311] width 68 height 20
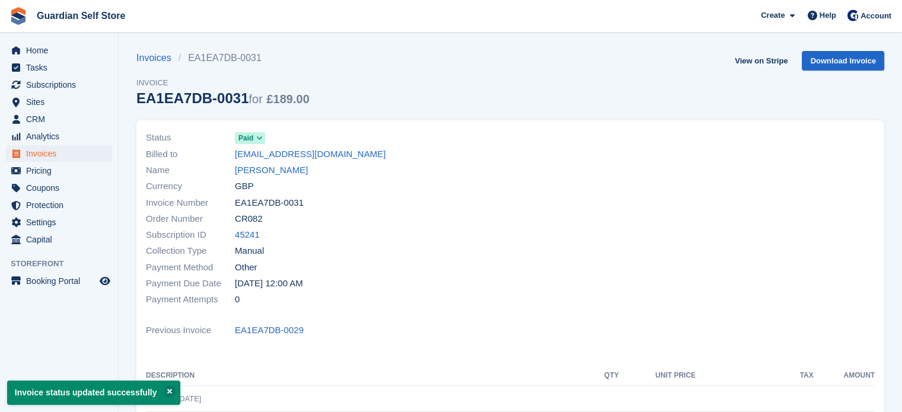
click at [728, 61] on div "Invoices EA1EA7DB-0031 Invoice EA1EA7DB-0031 for £189.00 View on Stripe Downloa…" at bounding box center [510, 85] width 748 height 69
click at [752, 61] on link "View on Stripe" at bounding box center [761, 61] width 62 height 20
click at [39, 49] on span "Home" at bounding box center [61, 50] width 71 height 17
